Goal: Communication & Community: Connect with others

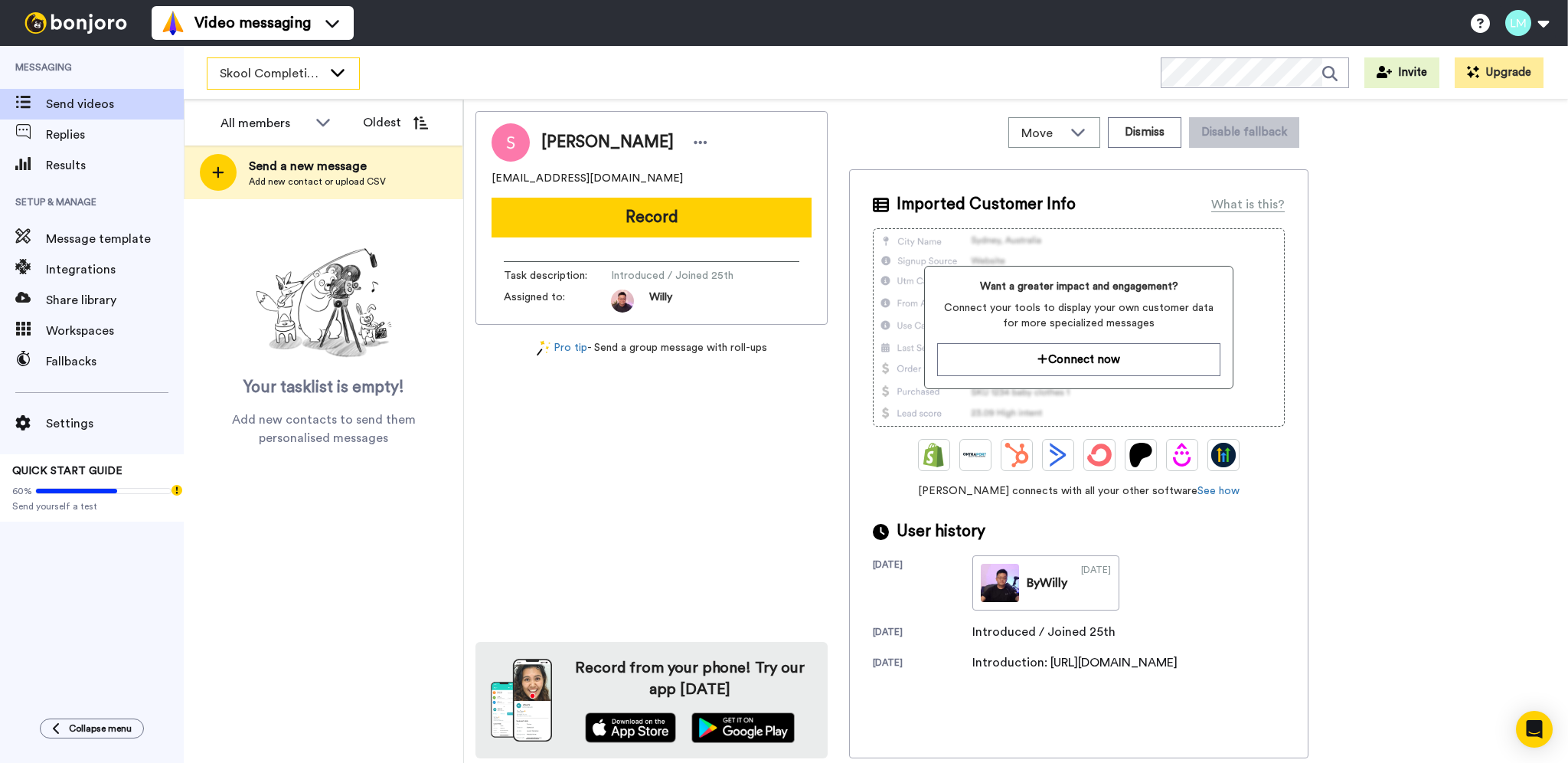
click at [336, 73] on icon at bounding box center [337, 71] width 18 height 15
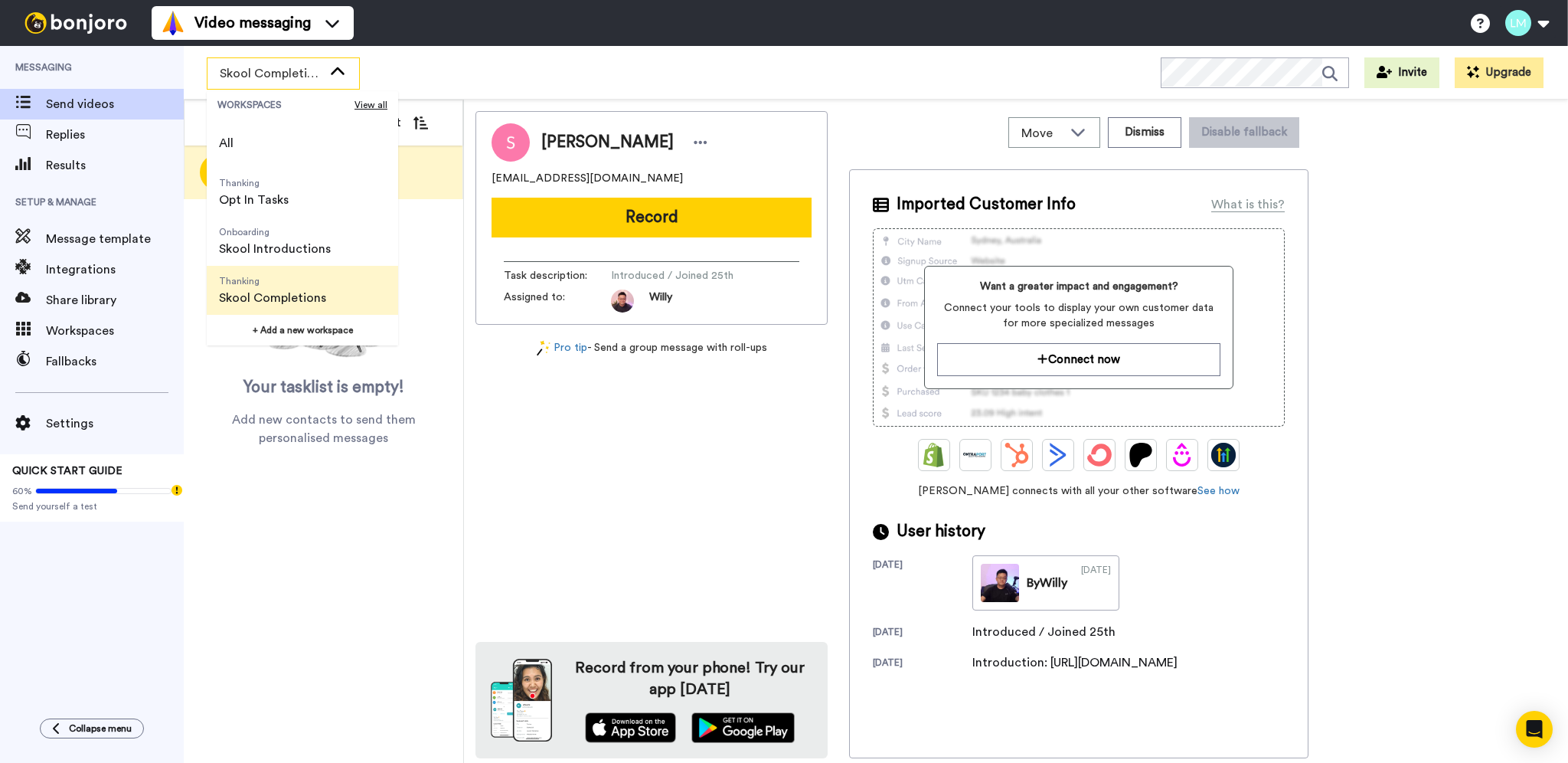
click at [314, 266] on span "Thanking Skool Completions" at bounding box center [273, 290] width 132 height 49
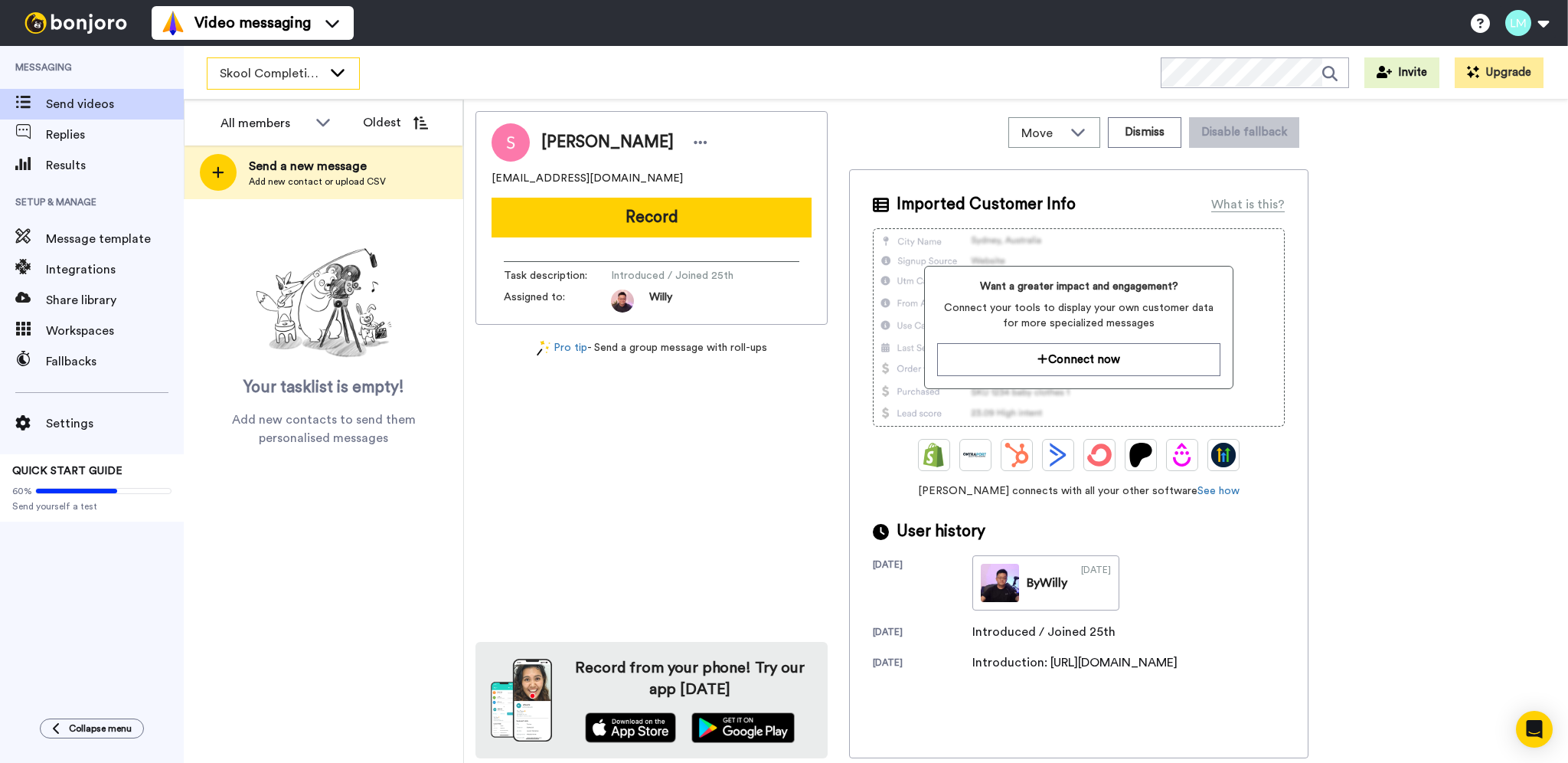
click at [330, 81] on div "Skool Completions" at bounding box center [284, 74] width 152 height 31
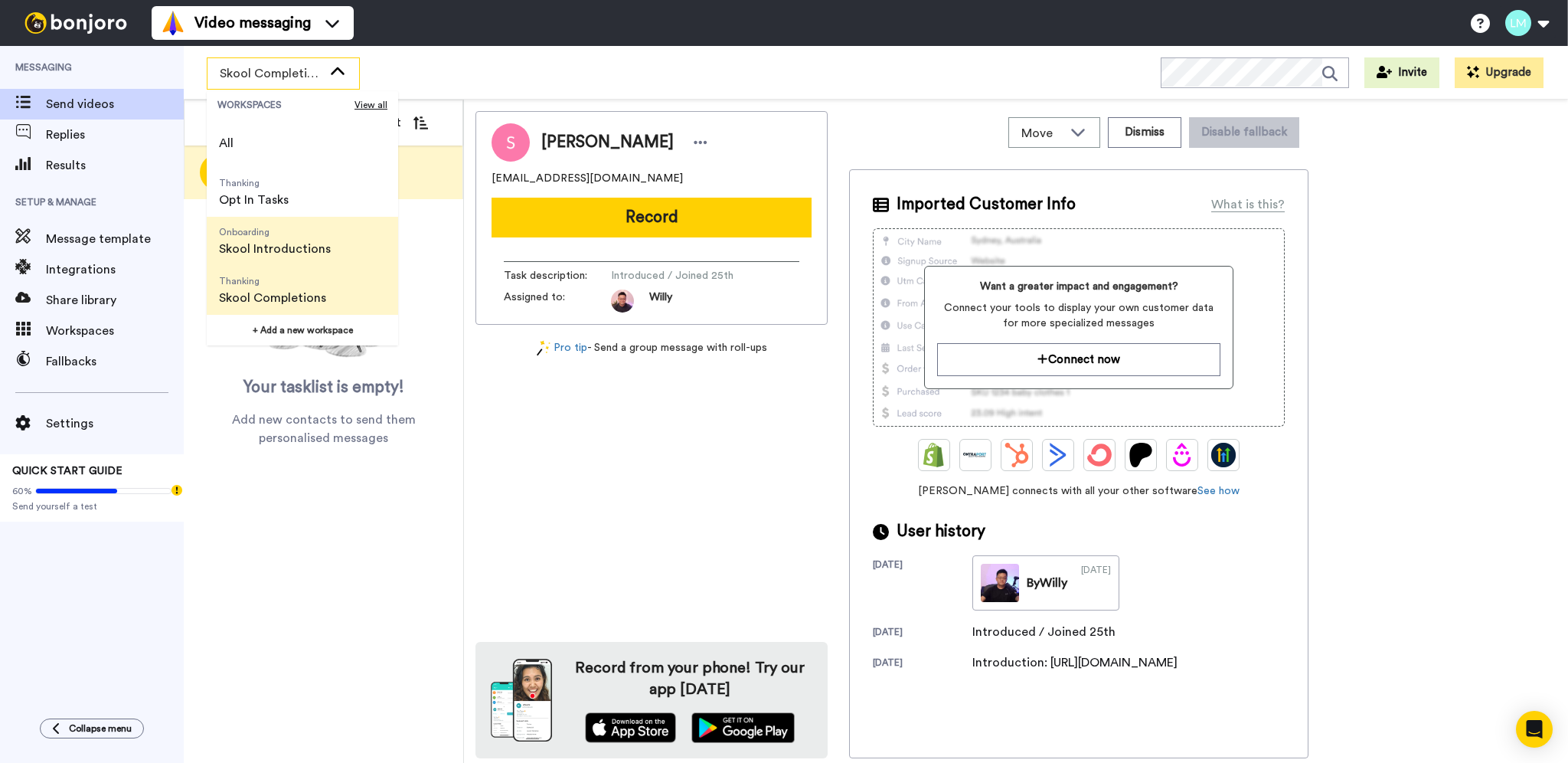
drag, startPoint x: 311, startPoint y: 200, endPoint x: 315, endPoint y: 240, distance: 40.2
click at [315, 240] on div "All Thanking Opt In Tasks Onboarding Skool Introductions Thanking Skool Complet…" at bounding box center [303, 217] width 191 height 196
click at [315, 240] on span "Skool Introductions" at bounding box center [274, 248] width 111 height 18
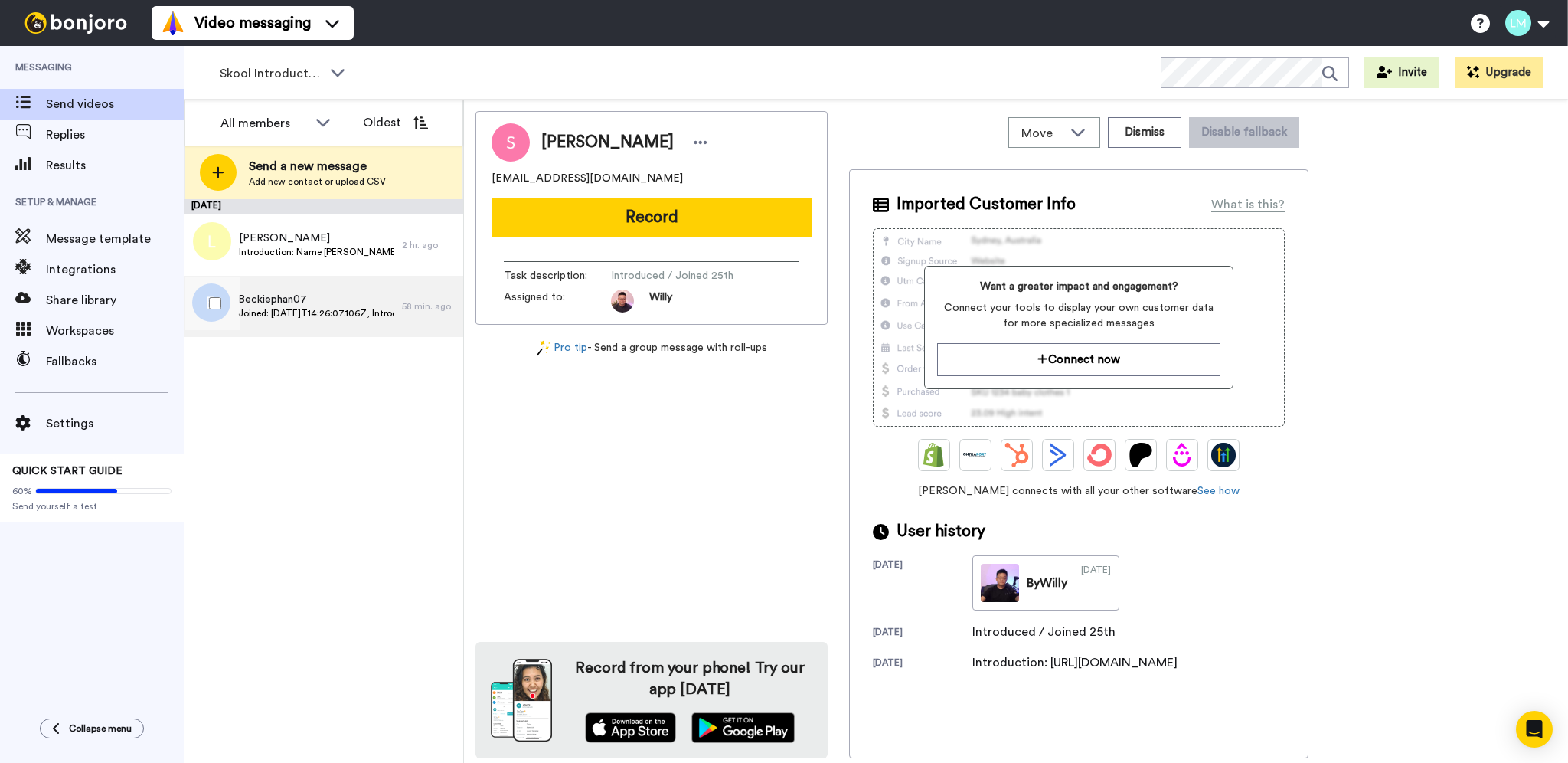
click at [364, 322] on div "Beckiephan07 Joined: 2025-10-14T14:26:07.106Z, Introduction: Hi Willy, I'm Rebe…" at bounding box center [292, 306] width 218 height 61
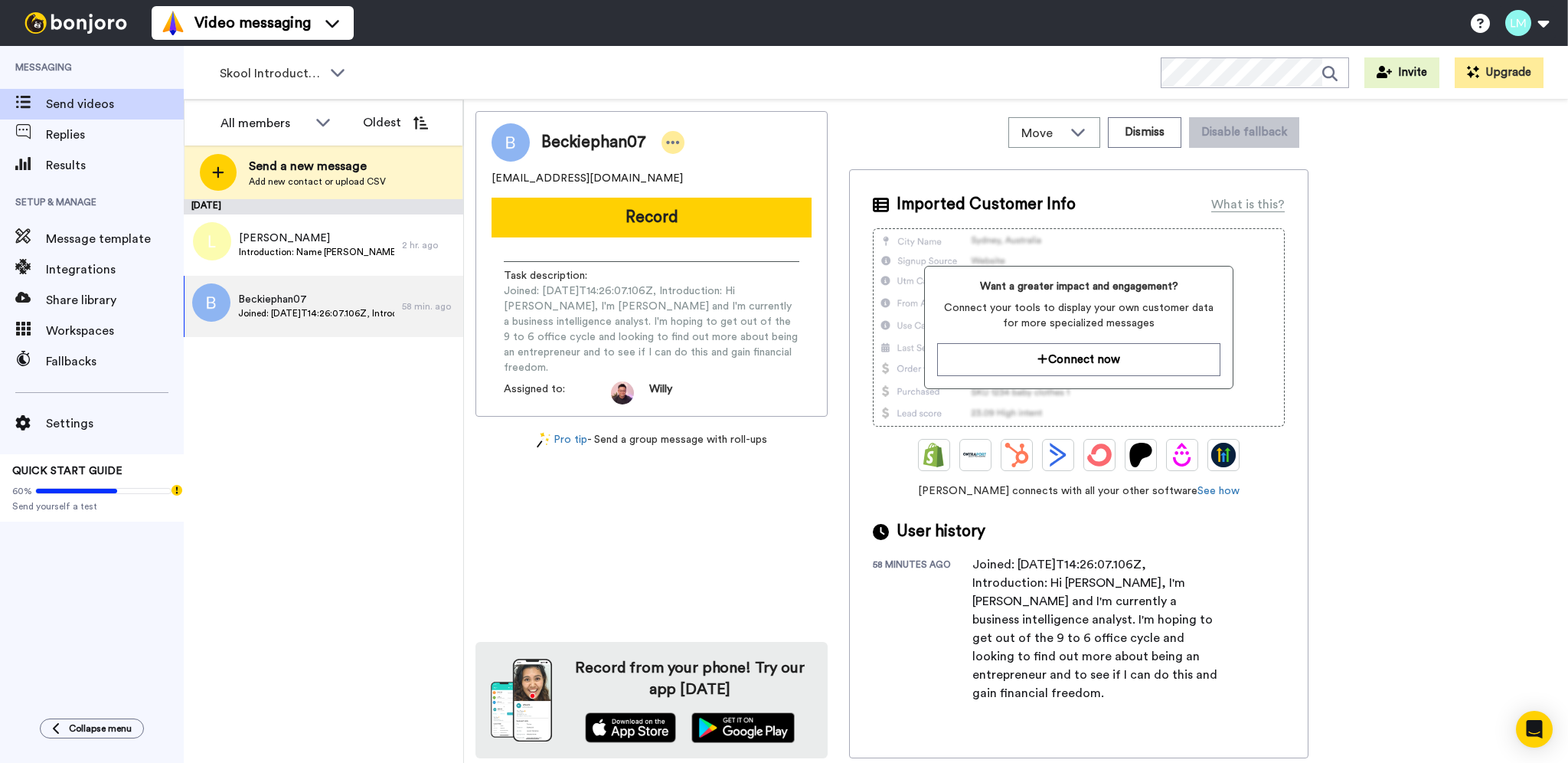
click at [665, 150] on div at bounding box center [673, 142] width 23 height 23
click at [673, 164] on icon at bounding box center [677, 168] width 12 height 12
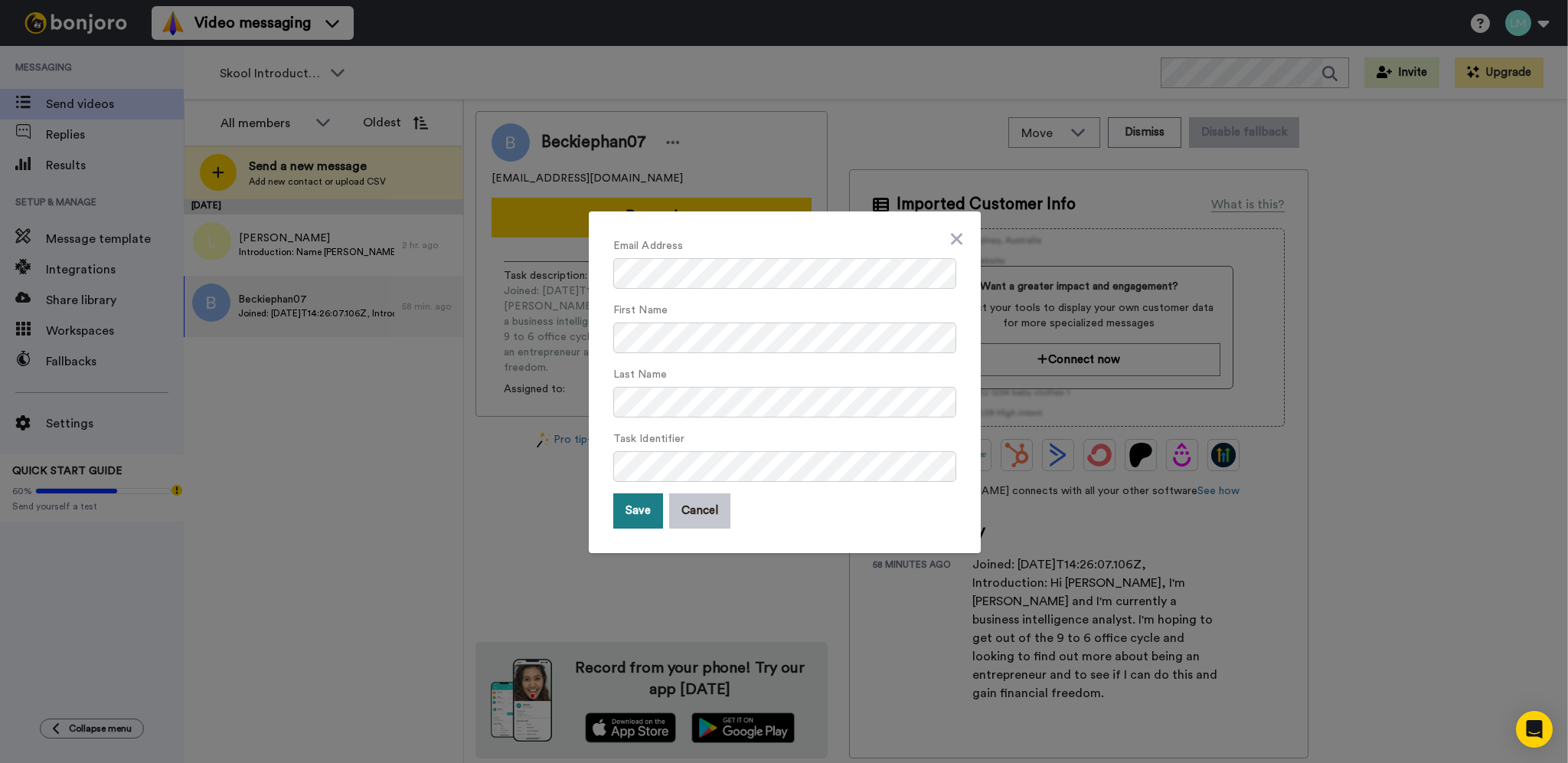
click at [641, 513] on button "Save" at bounding box center [638, 511] width 50 height 36
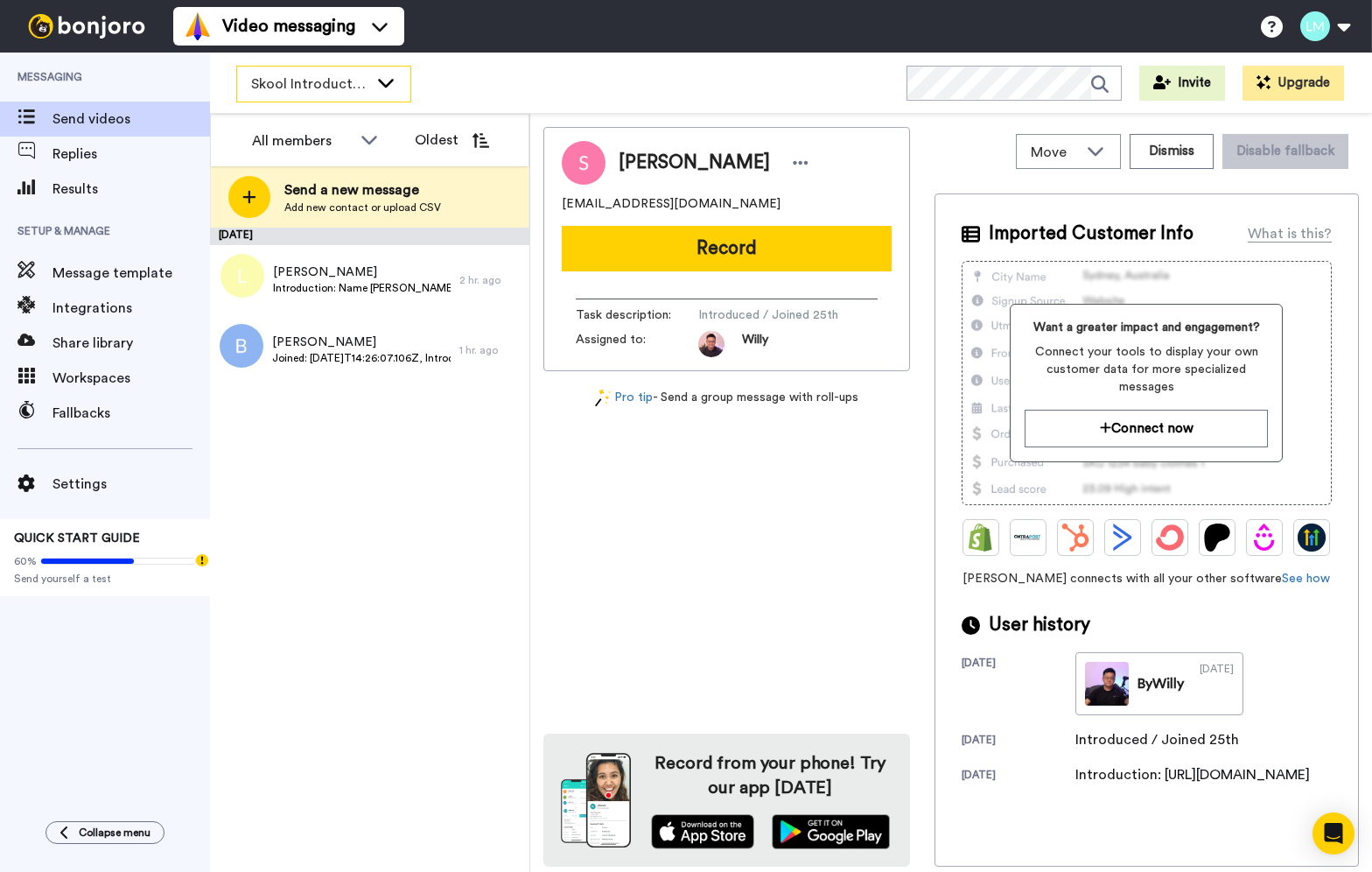
click at [315, 78] on span "Skool Introductions" at bounding box center [310, 83] width 117 height 21
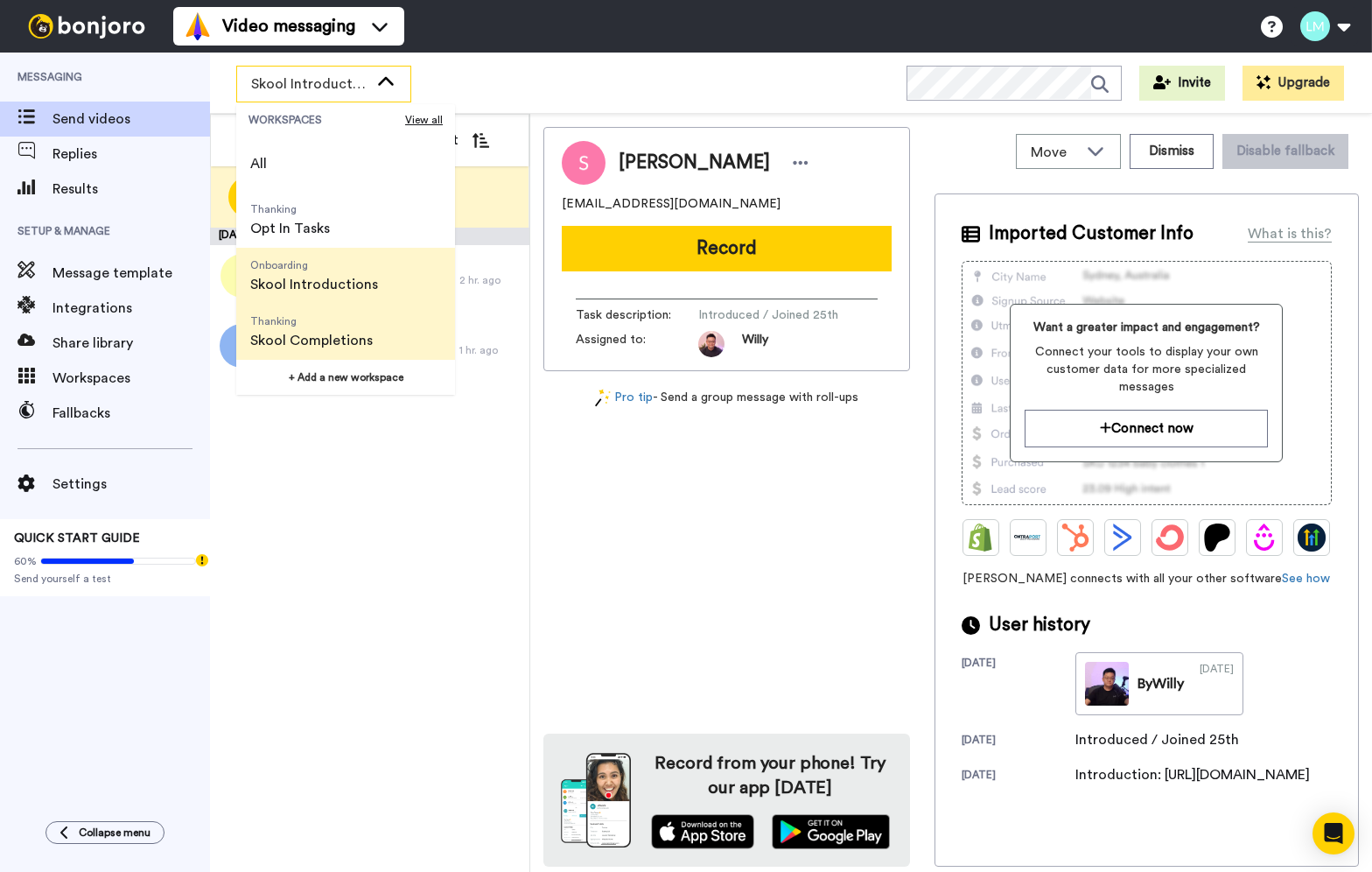
click at [349, 325] on span "Thanking" at bounding box center [312, 321] width 123 height 14
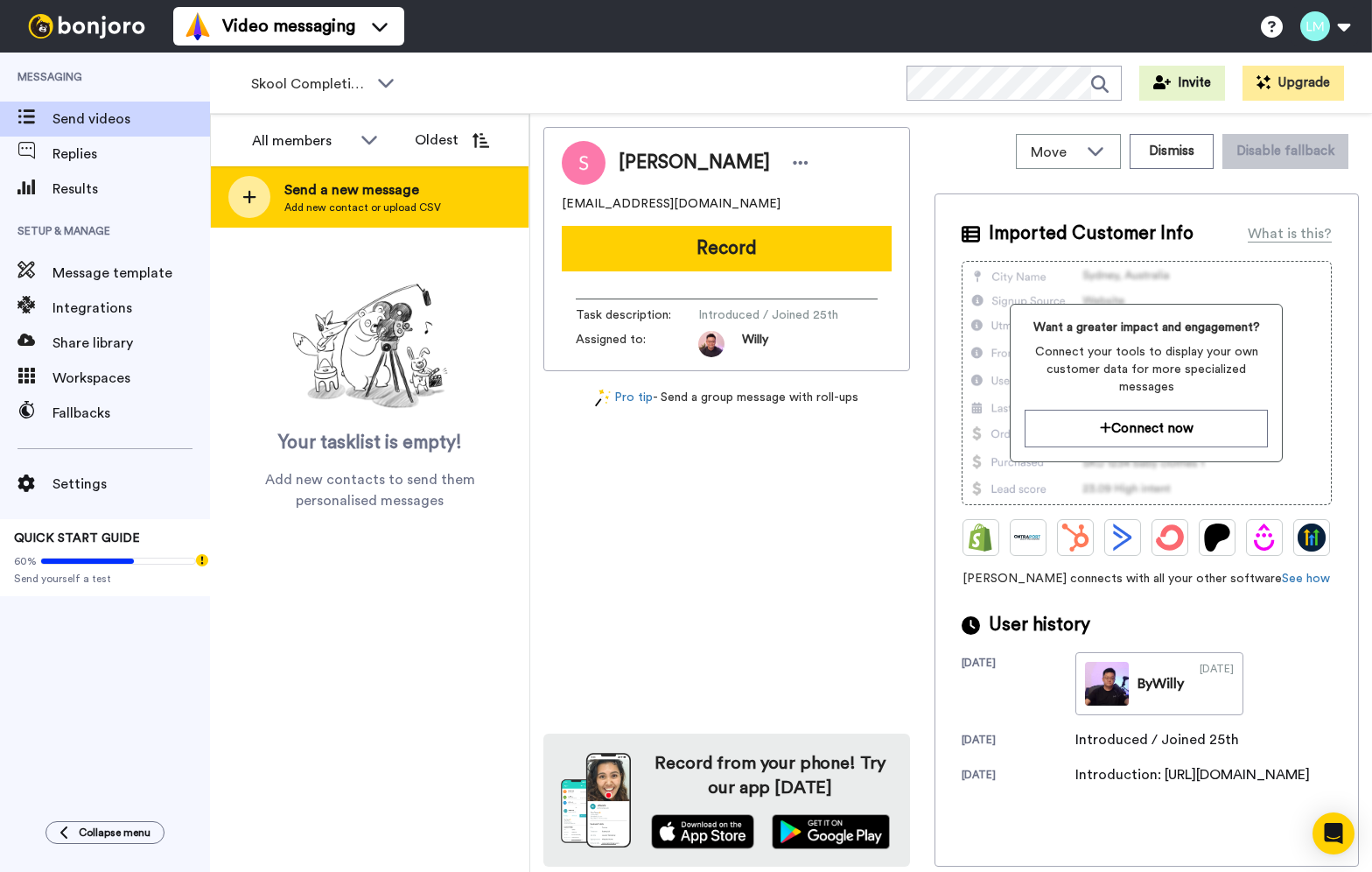
click at [421, 198] on span "Send a new message" at bounding box center [362, 190] width 156 height 21
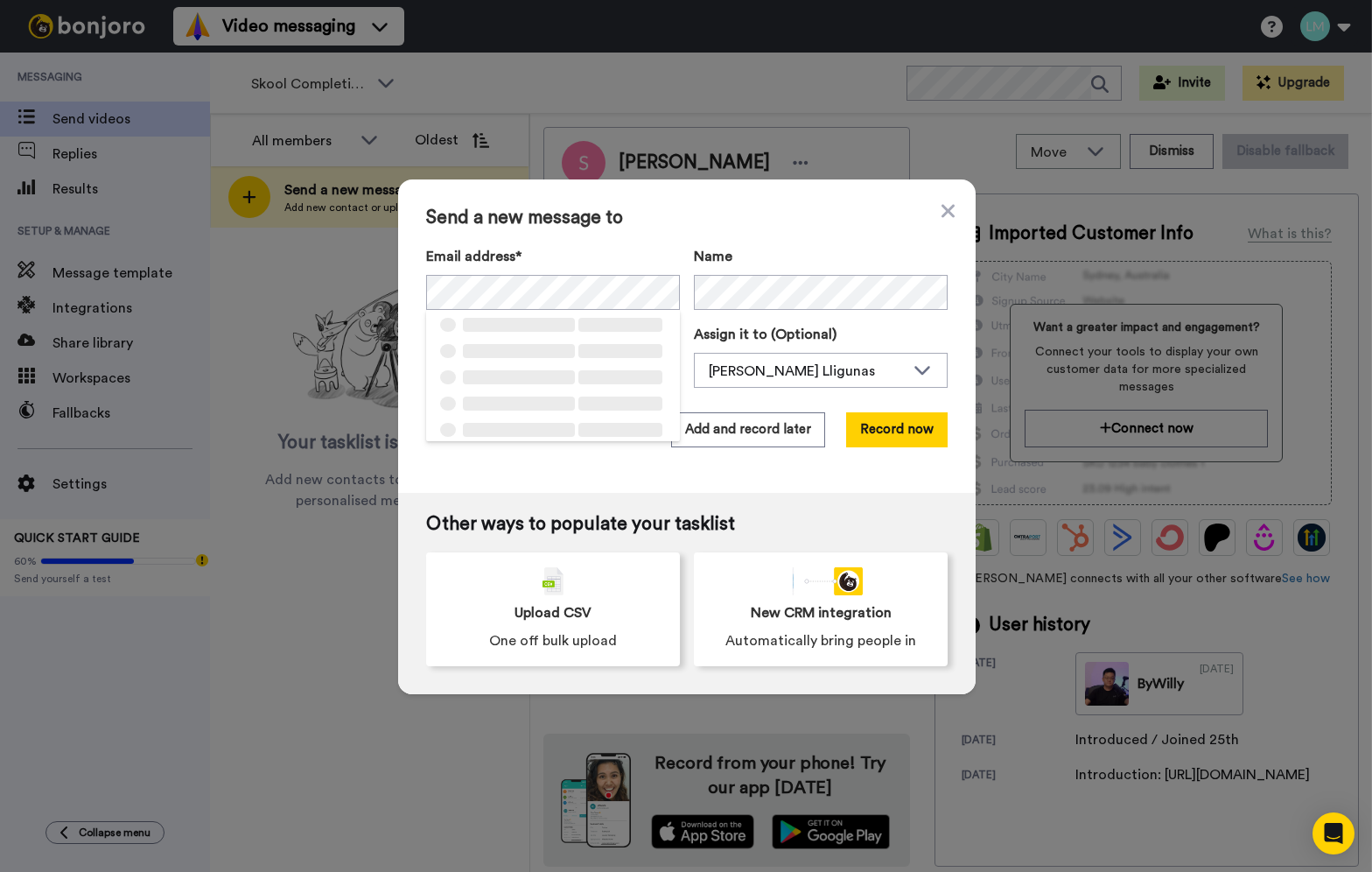
click at [605, 73] on div "Send a new message to Email address* ‌ ‌ ‌ ‌ ‌ ‌ ‌ ‌ ‌ ‌ ‌ ‌ ‌ ‌ ‌ Name Task de…" at bounding box center [686, 436] width 1372 height 872
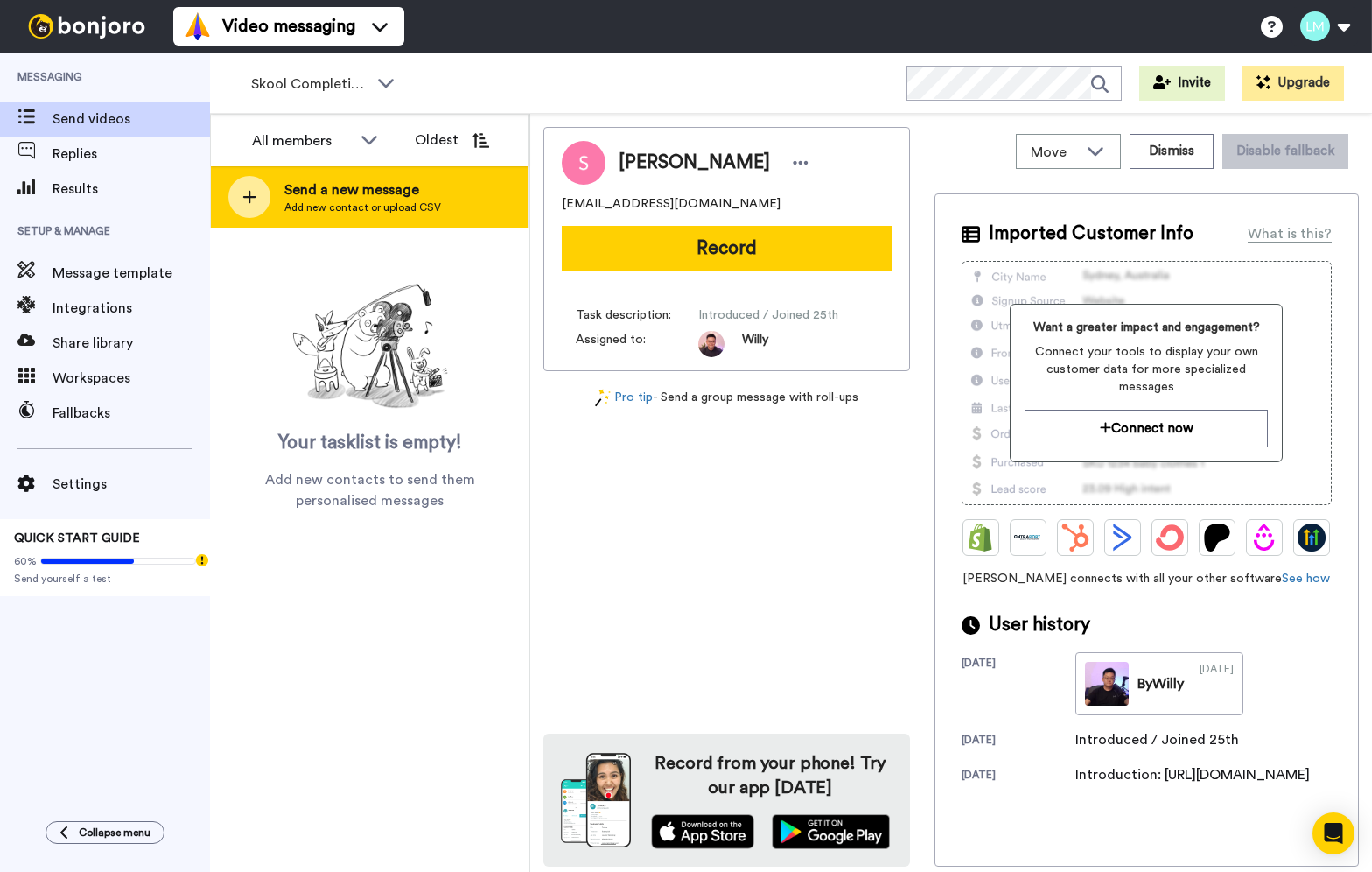
click at [443, 182] on div "Send a new message Add new contact or upload CSV" at bounding box center [369, 197] width 318 height 61
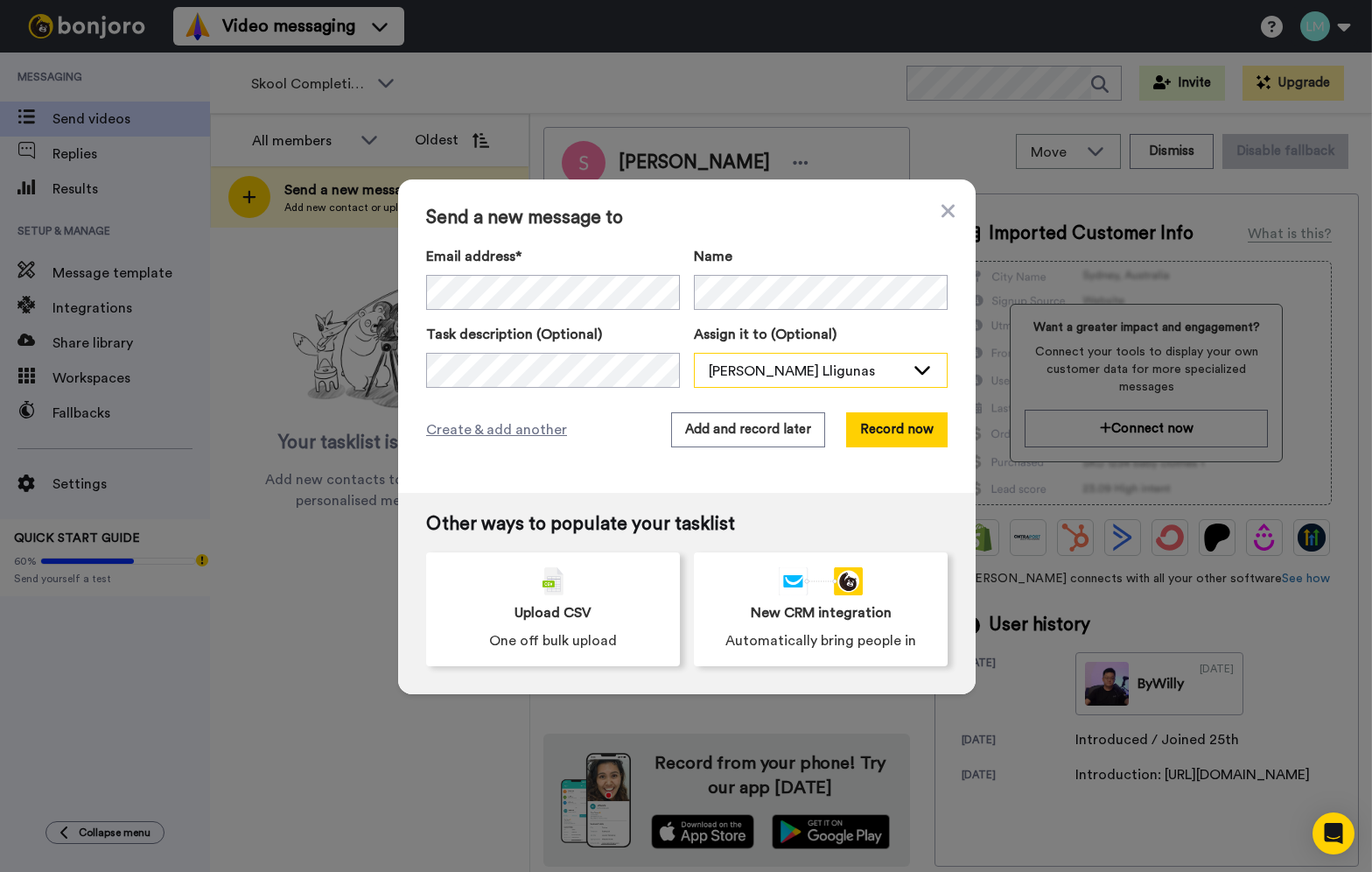
click at [802, 378] on div "[PERSON_NAME] Lligunas" at bounding box center [807, 370] width 196 height 21
click at [754, 421] on li "[PERSON_NAME]" at bounding box center [772, 408] width 157 height 28
click at [744, 427] on button "Add and record later" at bounding box center [748, 429] width 154 height 35
